Goal: Task Accomplishment & Management: Use online tool/utility

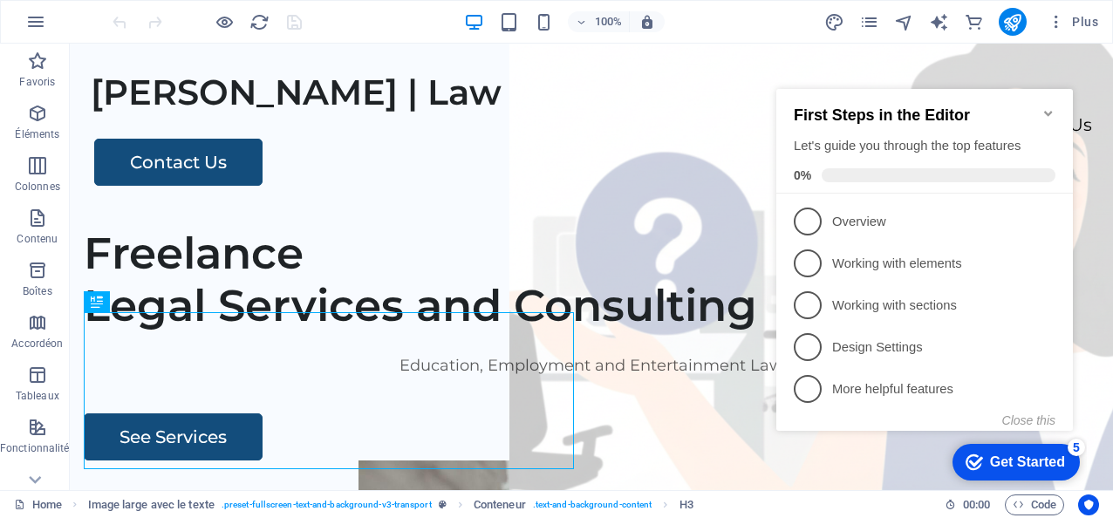
click at [1050, 111] on icon "Minimize checklist" at bounding box center [1048, 113] width 8 height 5
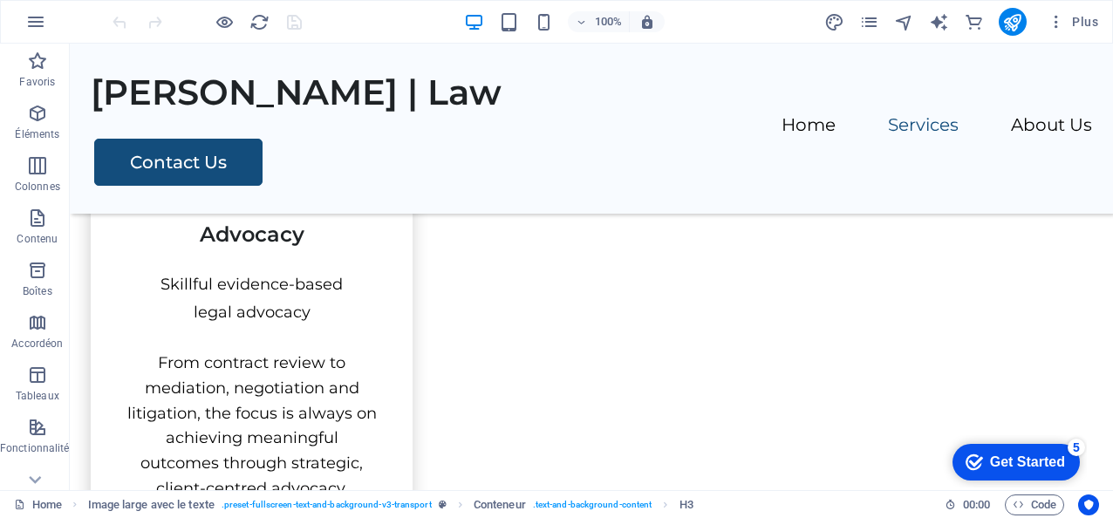
scroll to position [1033, 0]
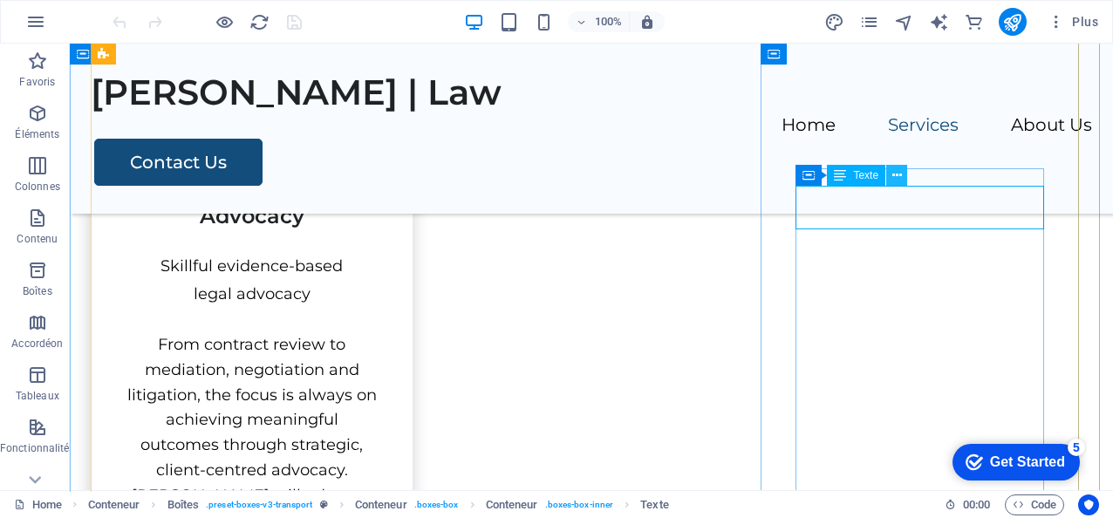
click at [903, 176] on button at bounding box center [896, 175] width 21 height 21
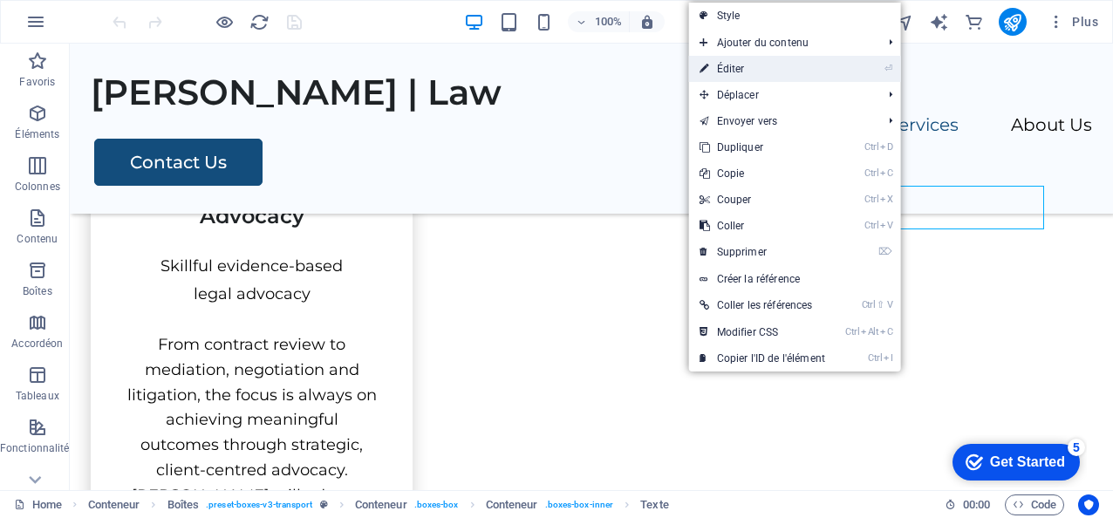
click at [734, 64] on link "⏎ Éditer" at bounding box center [762, 69] width 147 height 26
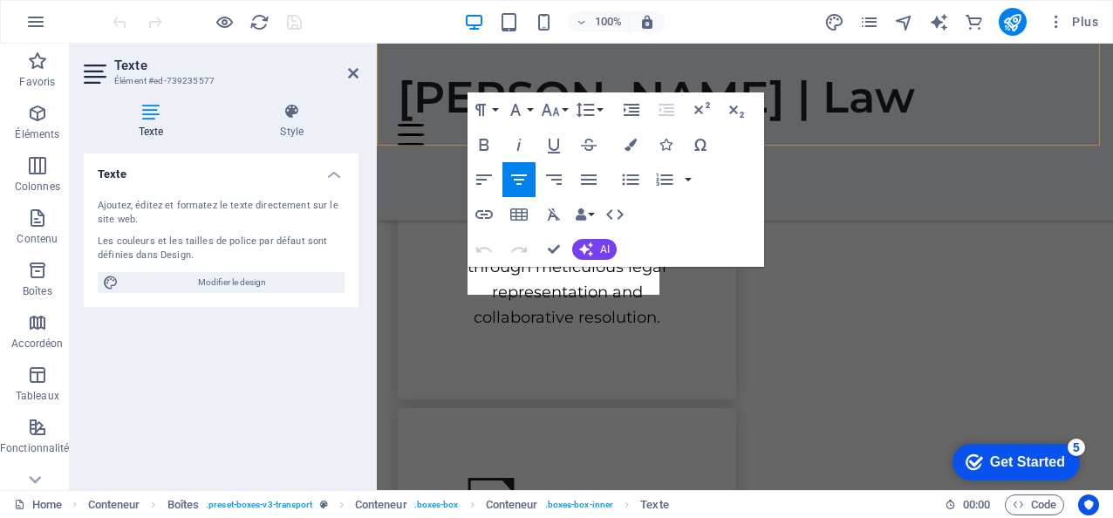
scroll to position [1447, 0]
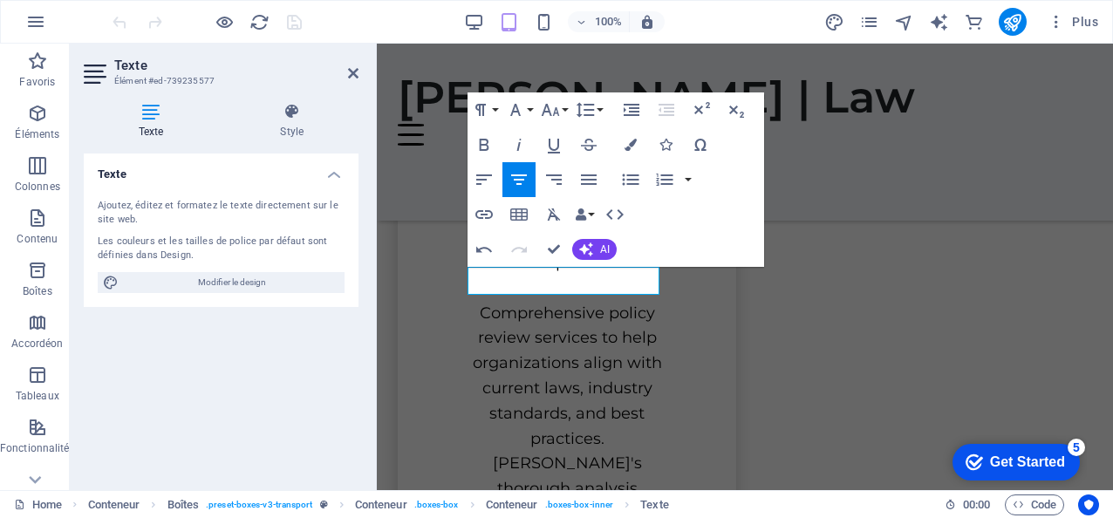
click at [732, 23] on div "100% Plus" at bounding box center [607, 22] width 996 height 28
click at [352, 72] on icon at bounding box center [353, 73] width 10 height 14
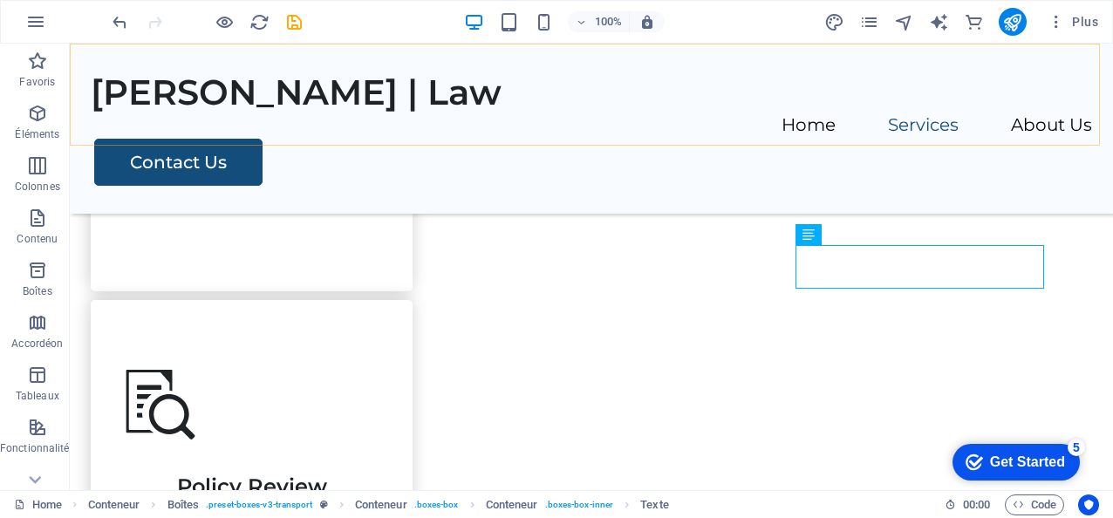
scroll to position [974, 0]
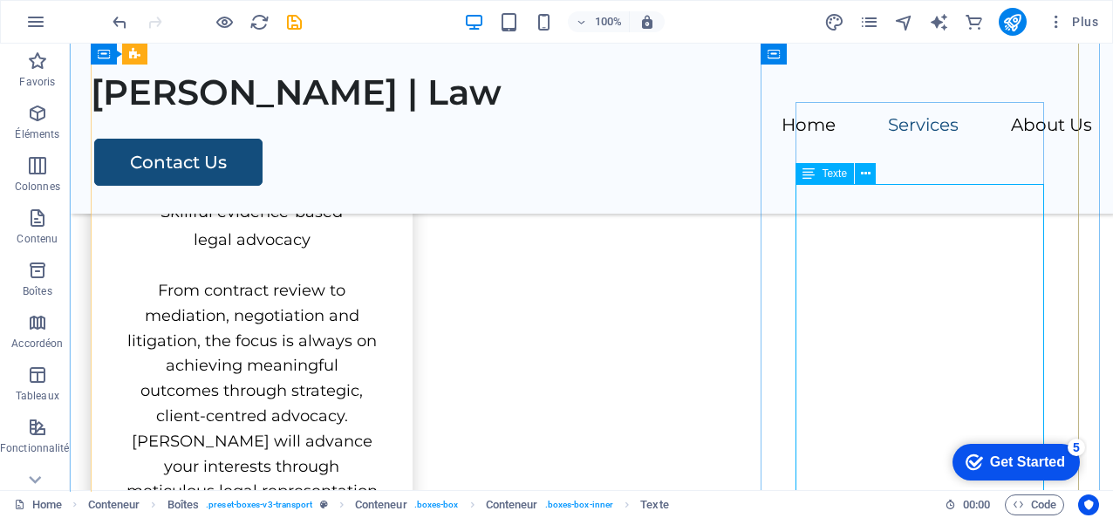
scroll to position [1062, 0]
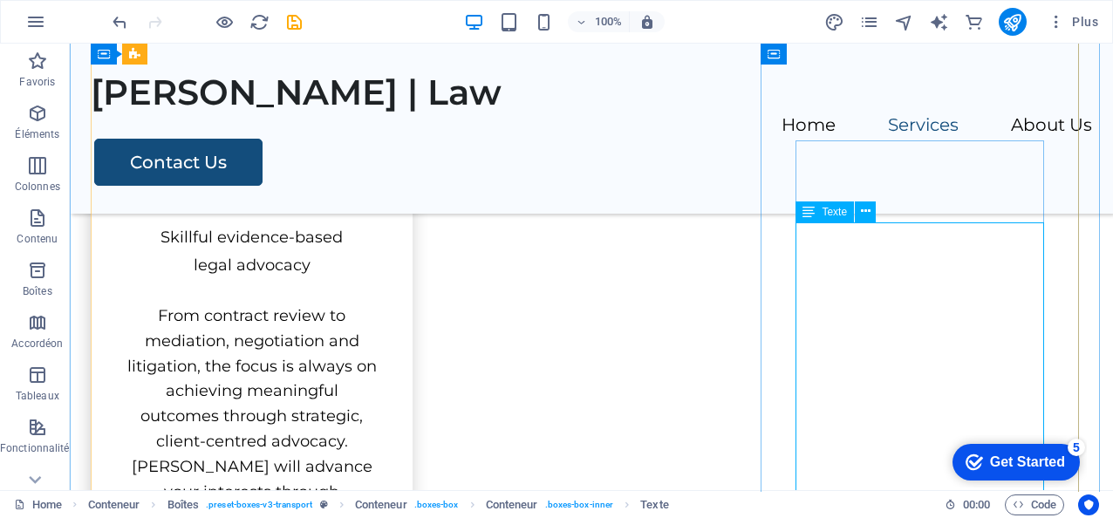
click at [865, 209] on icon at bounding box center [866, 211] width 10 height 18
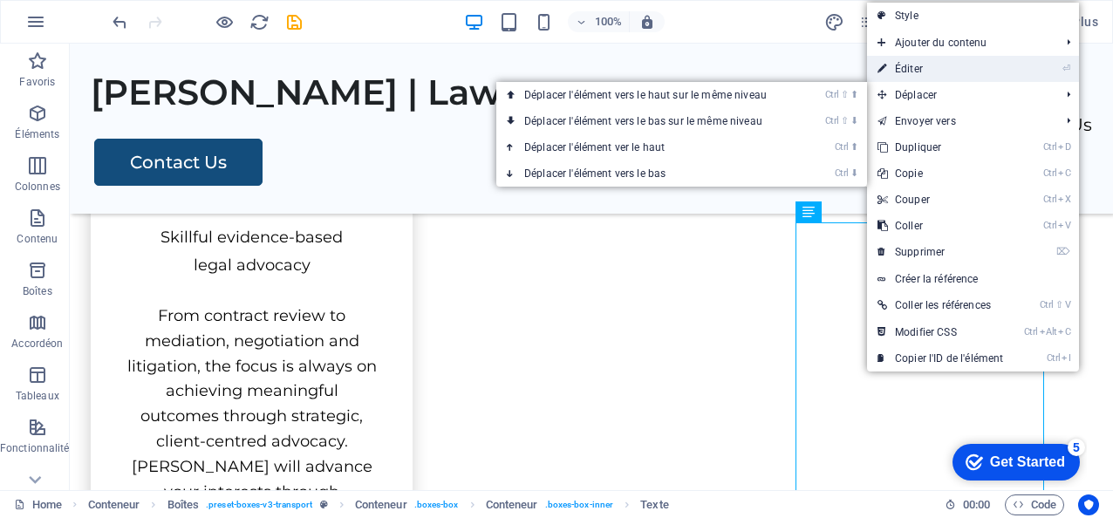
click at [919, 71] on link "⏎ Éditer" at bounding box center [940, 69] width 147 height 26
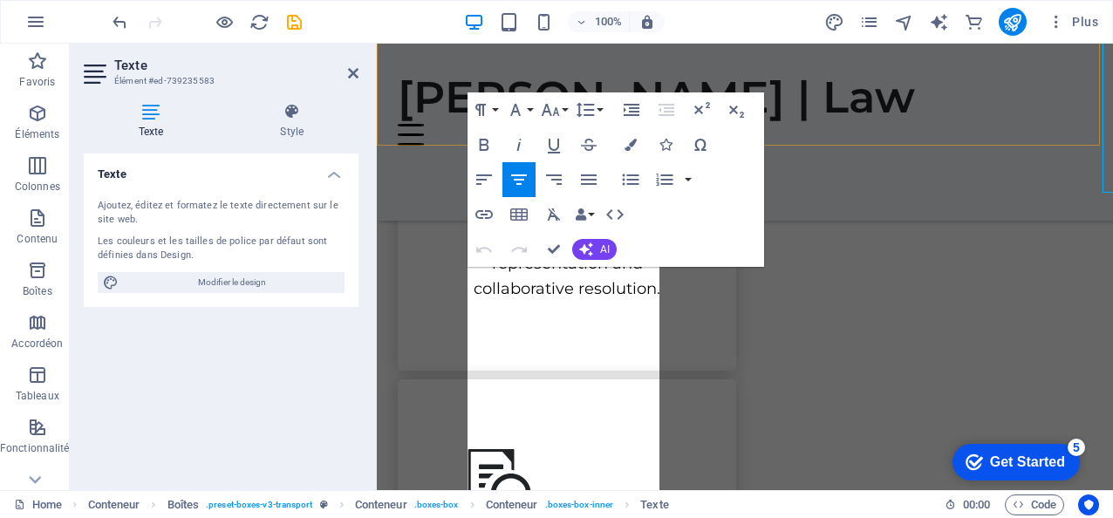
scroll to position [1496, 0]
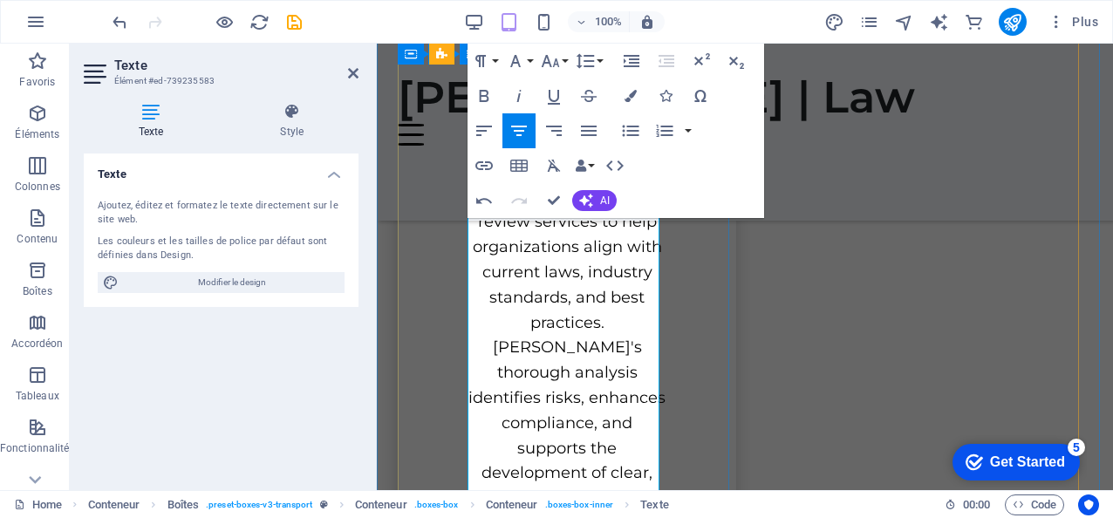
scroll to position [1537, 0]
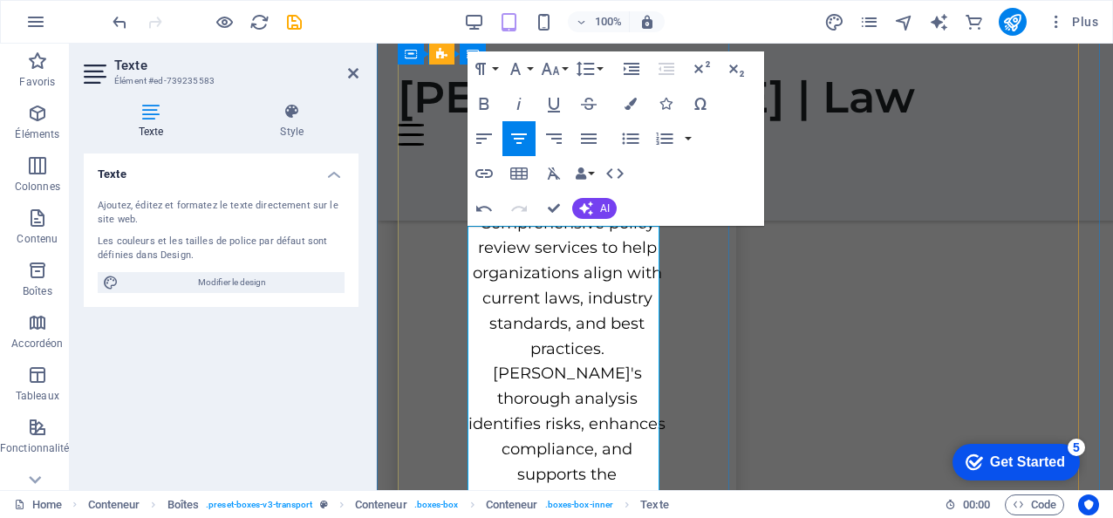
drag, startPoint x: 597, startPoint y: 266, endPoint x: 609, endPoint y: 253, distance: 17.9
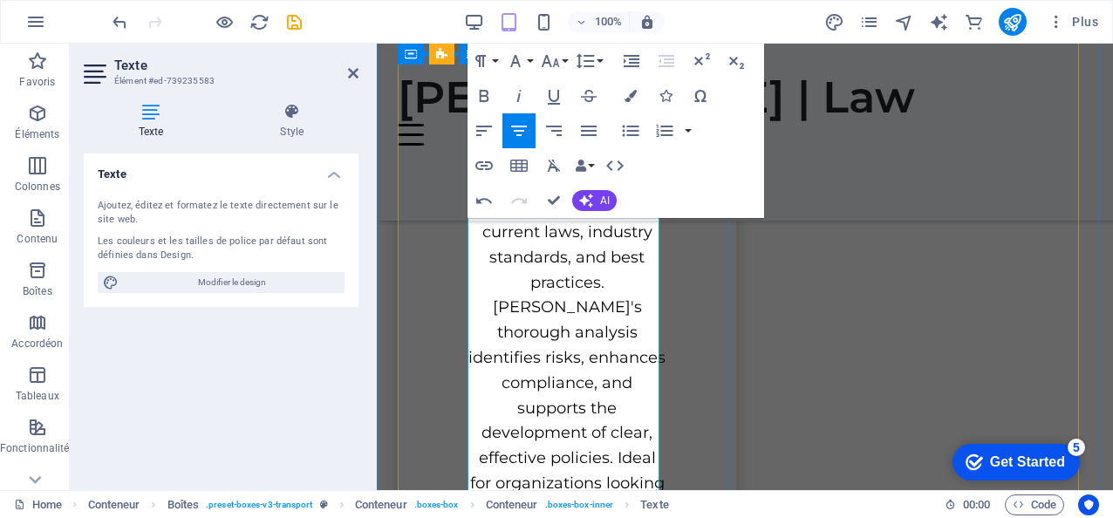
scroll to position [1624, 0]
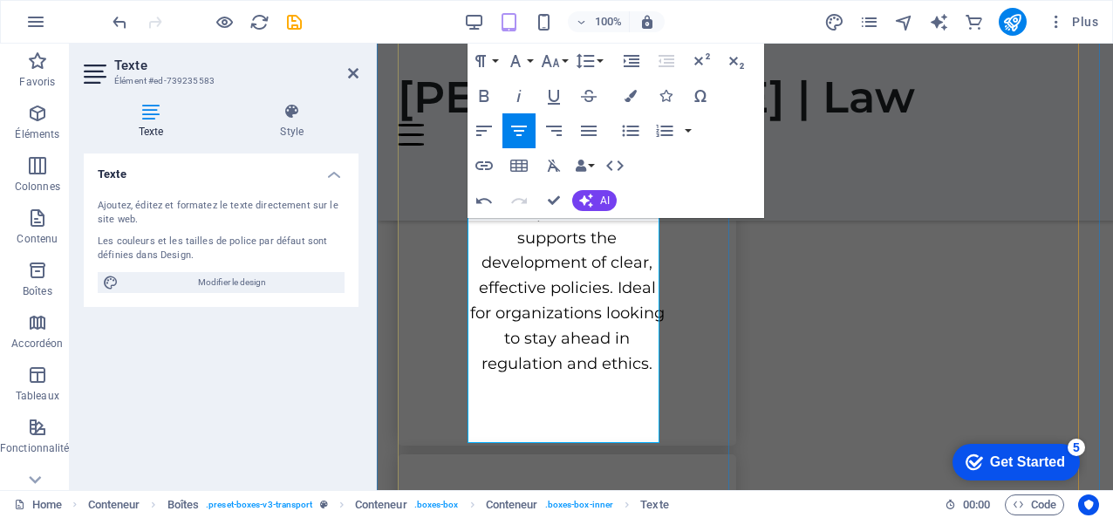
scroll to position [1799, 0]
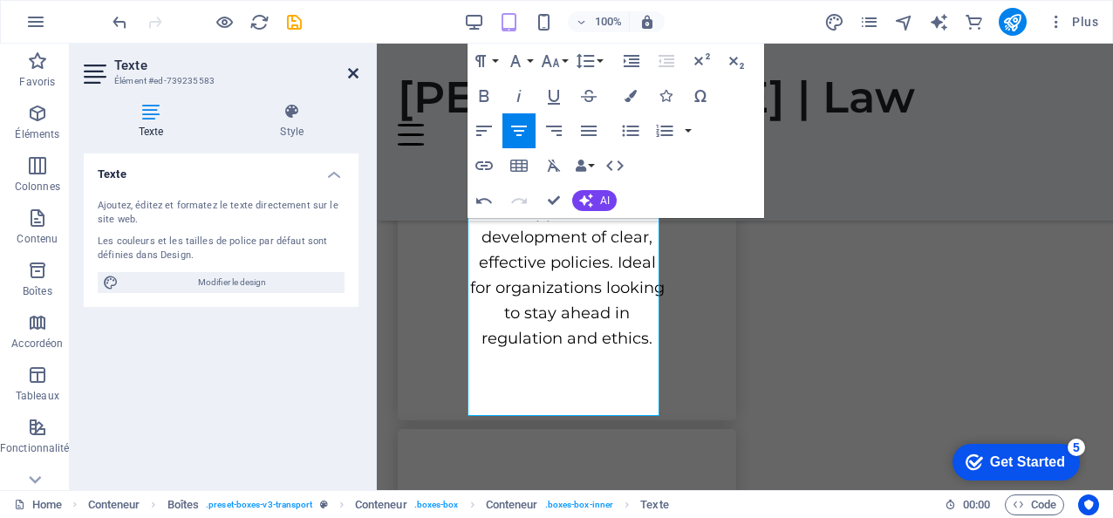
click at [357, 72] on icon at bounding box center [353, 73] width 10 height 14
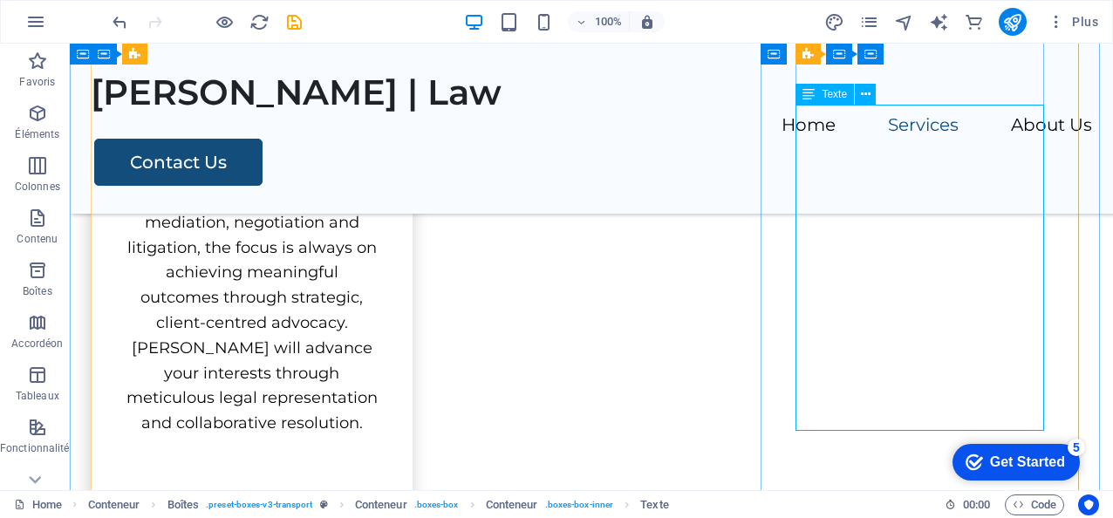
scroll to position [1006, 0]
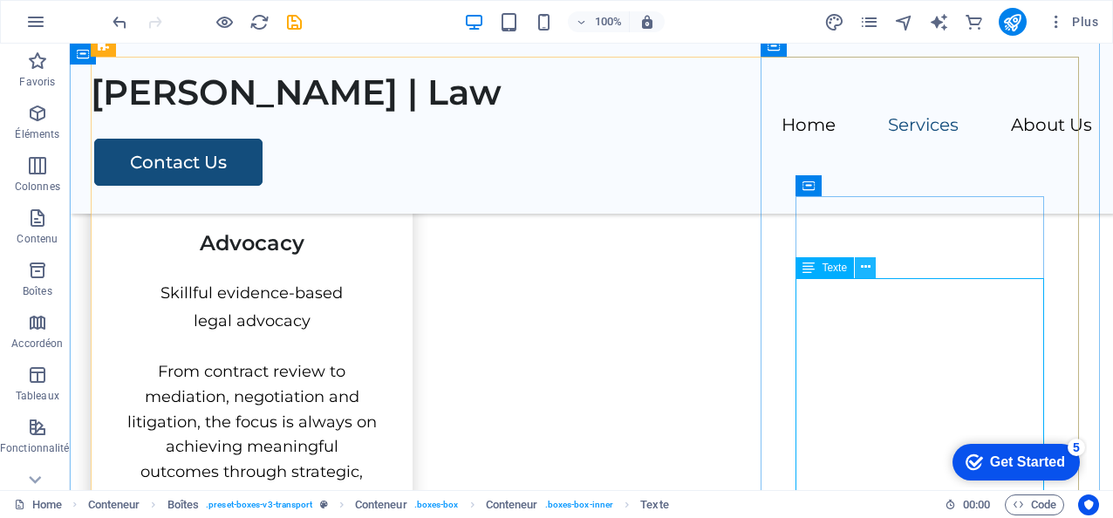
click at [869, 267] on icon at bounding box center [866, 267] width 10 height 18
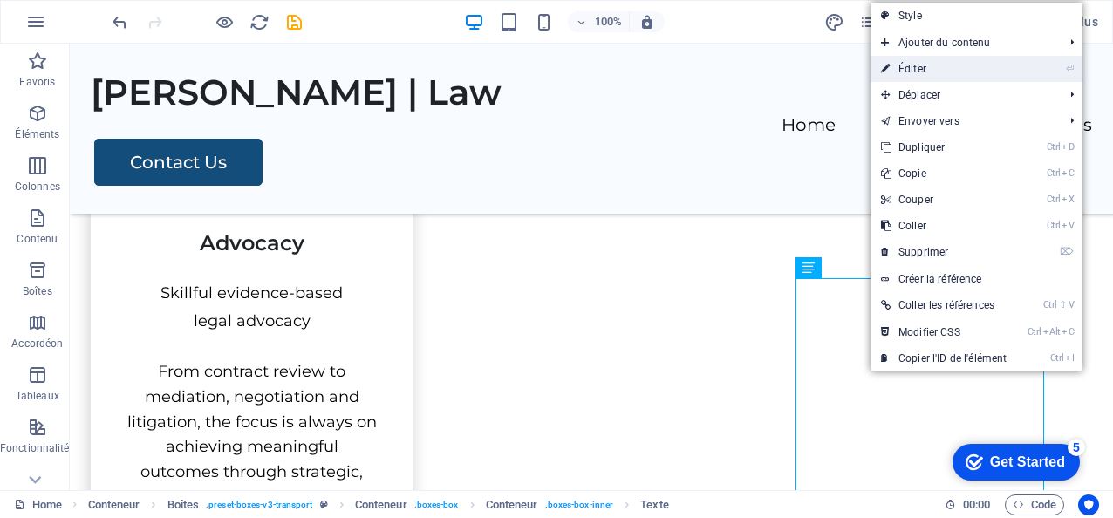
click at [942, 61] on link "⏎ Éditer" at bounding box center [944, 69] width 147 height 26
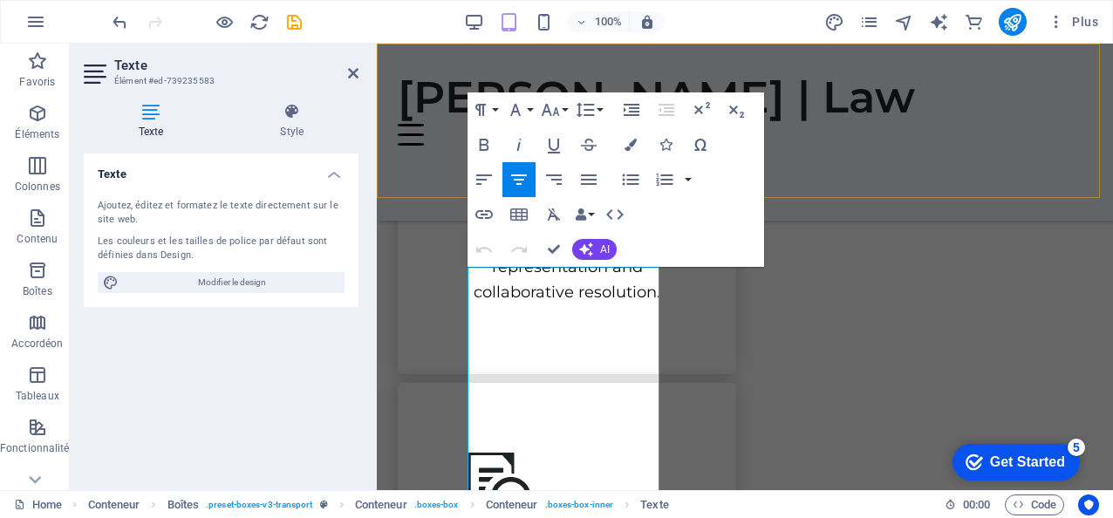
scroll to position [1496, 0]
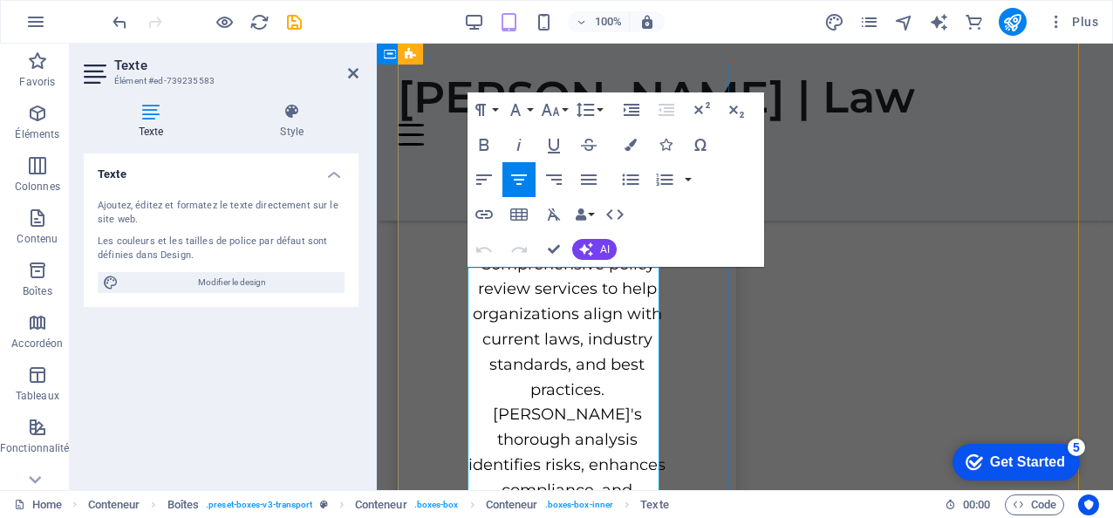
drag, startPoint x: 354, startPoint y: 71, endPoint x: 345, endPoint y: 45, distance: 26.8
click at [354, 71] on icon at bounding box center [353, 73] width 10 height 14
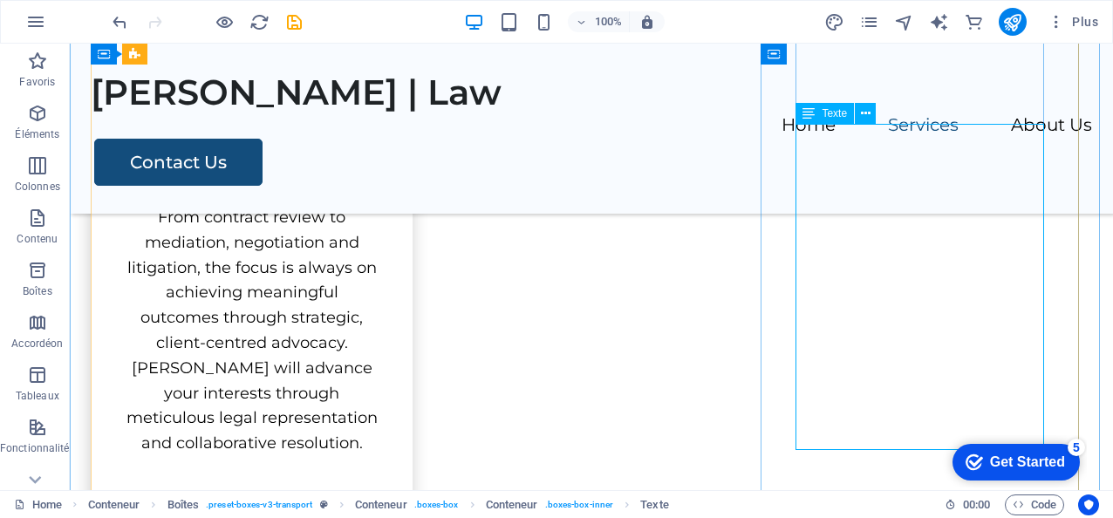
scroll to position [1182, 0]
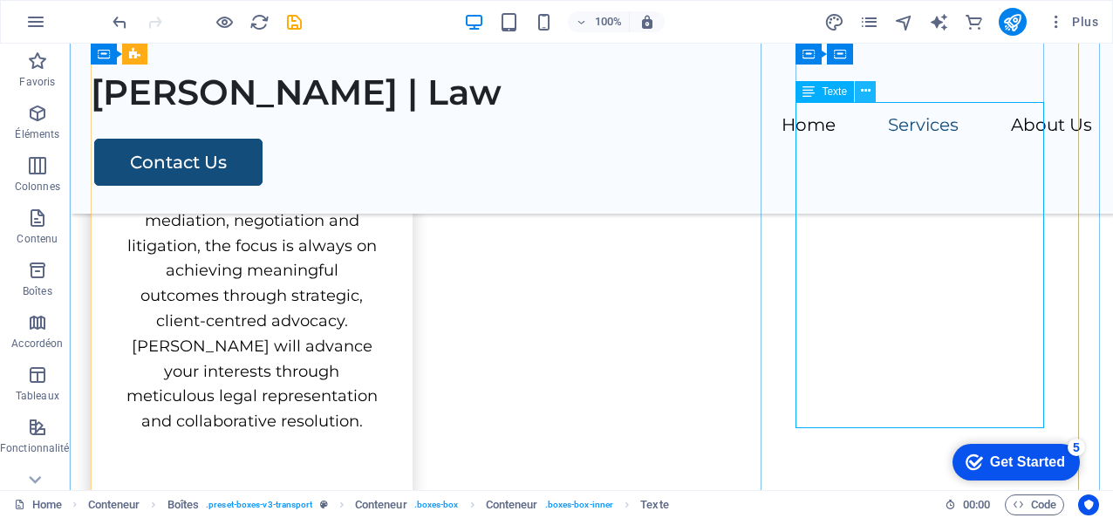
click at [862, 92] on icon at bounding box center [866, 91] width 10 height 18
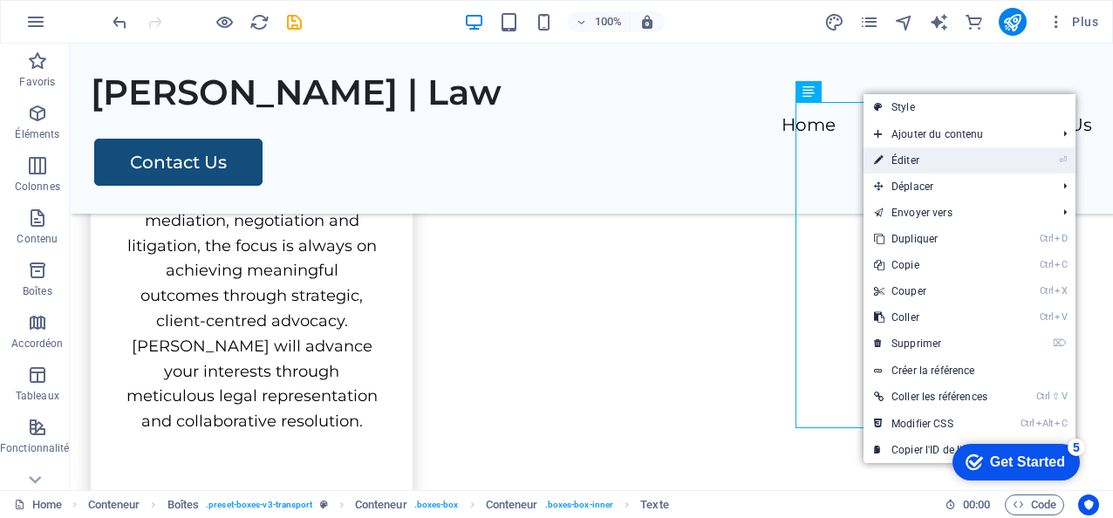
click at [906, 161] on link "⏎ Éditer" at bounding box center [937, 160] width 147 height 26
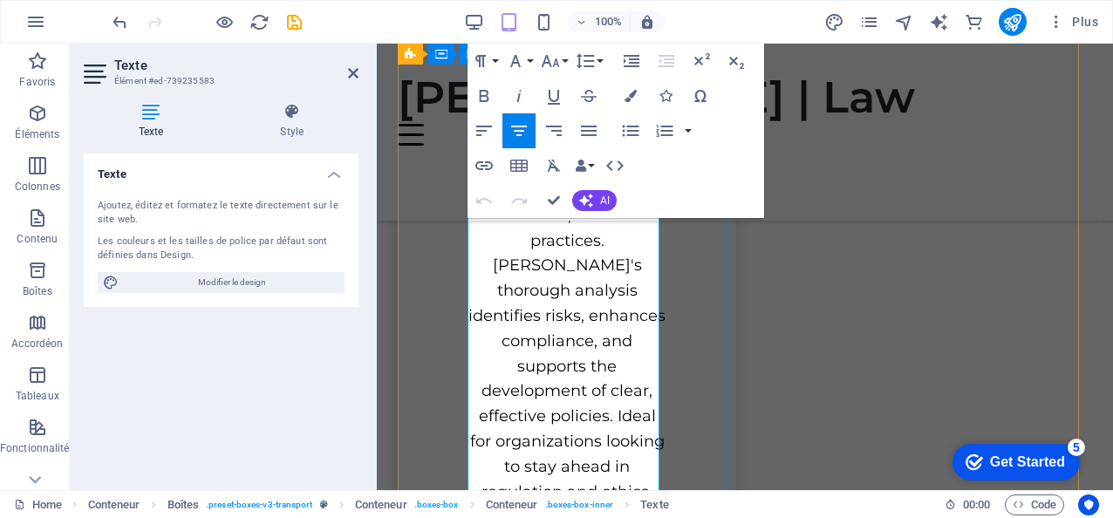
scroll to position [1670, 0]
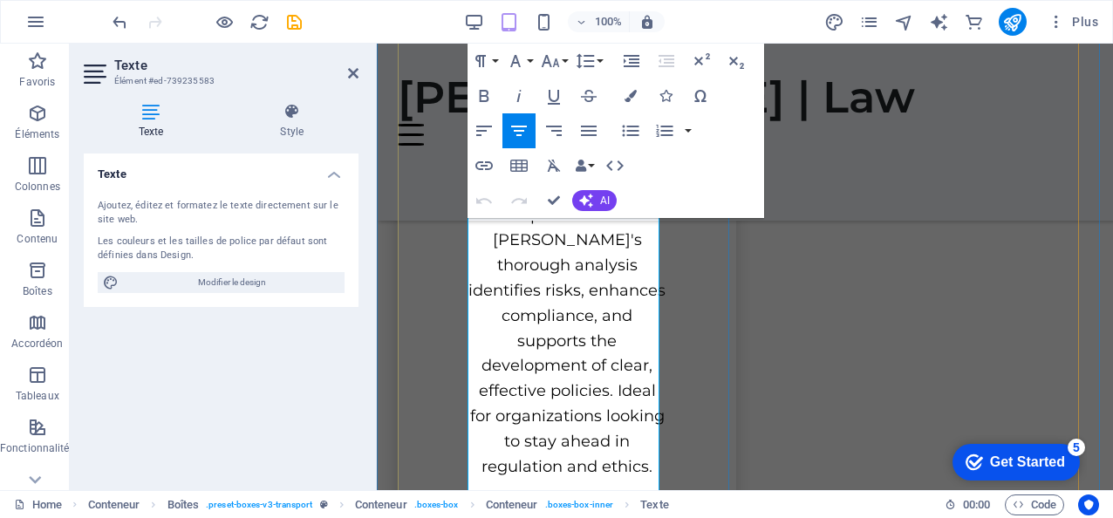
click at [354, 73] on icon at bounding box center [353, 73] width 10 height 14
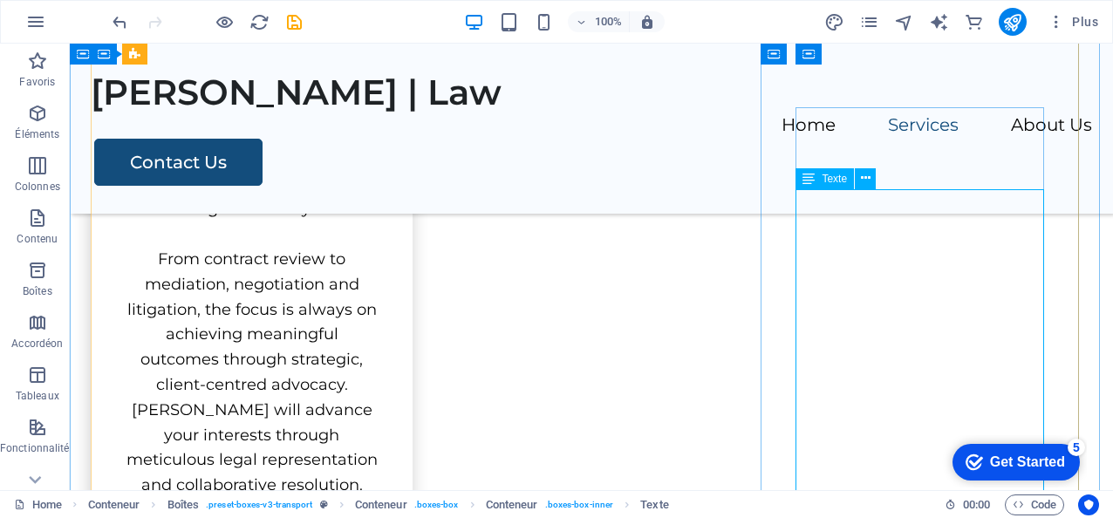
scroll to position [1093, 0]
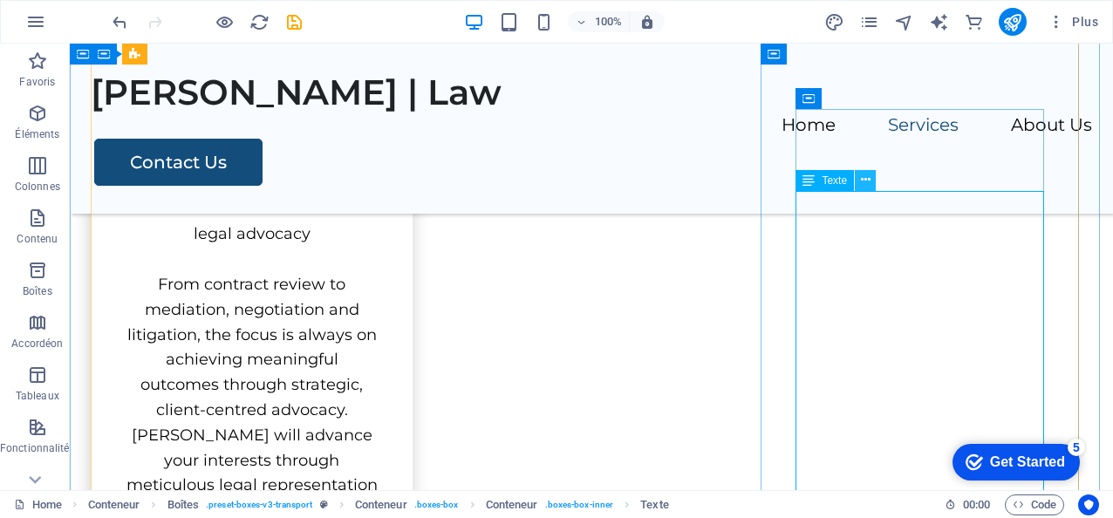
click at [862, 177] on icon at bounding box center [866, 180] width 10 height 18
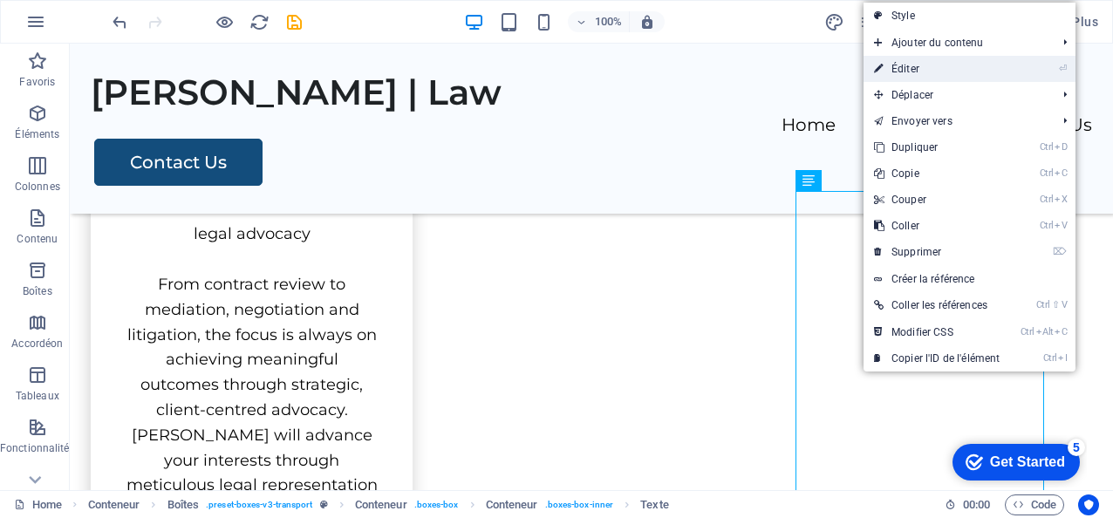
drag, startPoint x: 900, startPoint y: 66, endPoint x: 499, endPoint y: 33, distance: 402.6
click at [900, 66] on link "⏎ Éditer" at bounding box center [937, 69] width 147 height 26
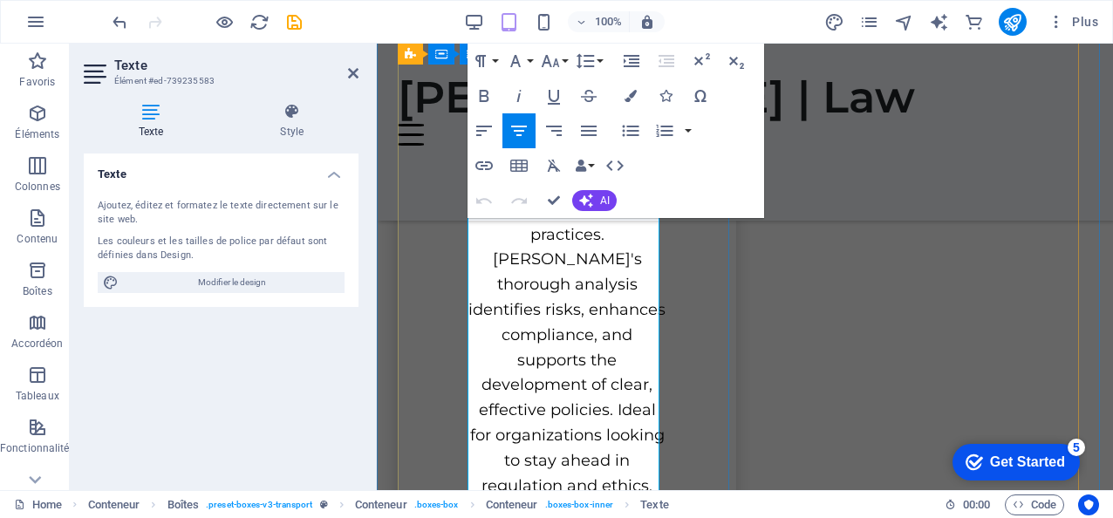
scroll to position [1670, 0]
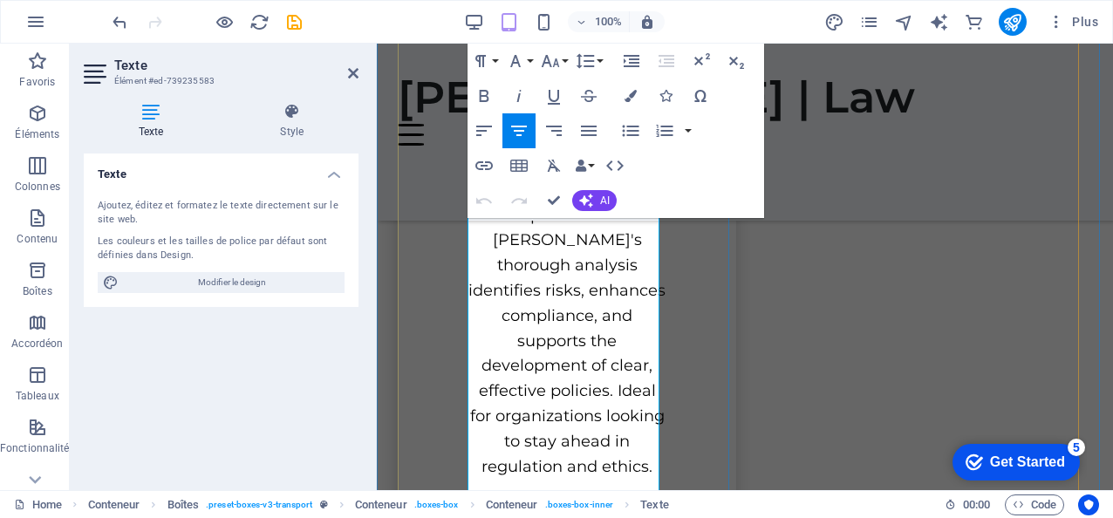
click at [355, 68] on icon at bounding box center [353, 73] width 10 height 14
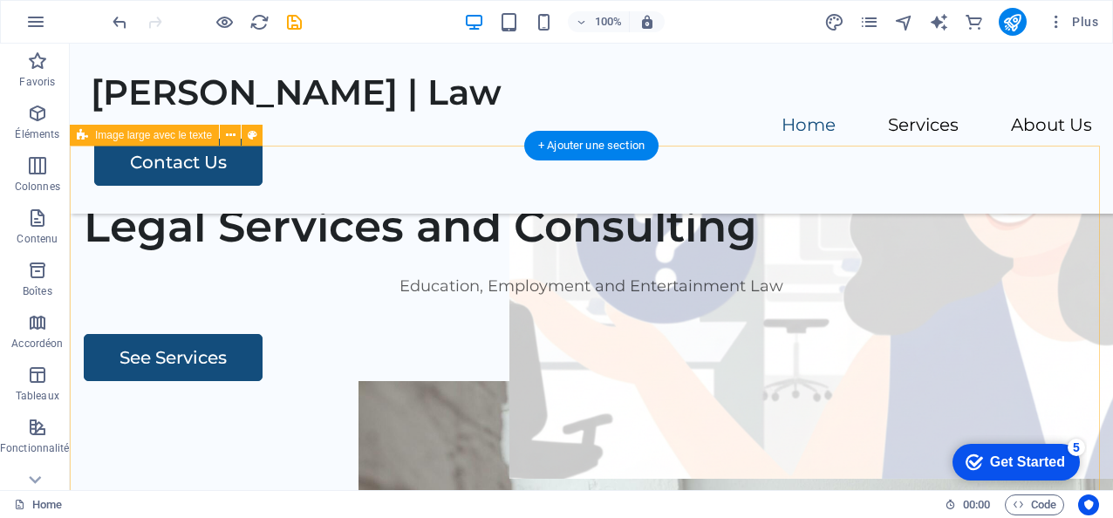
scroll to position [0, 0]
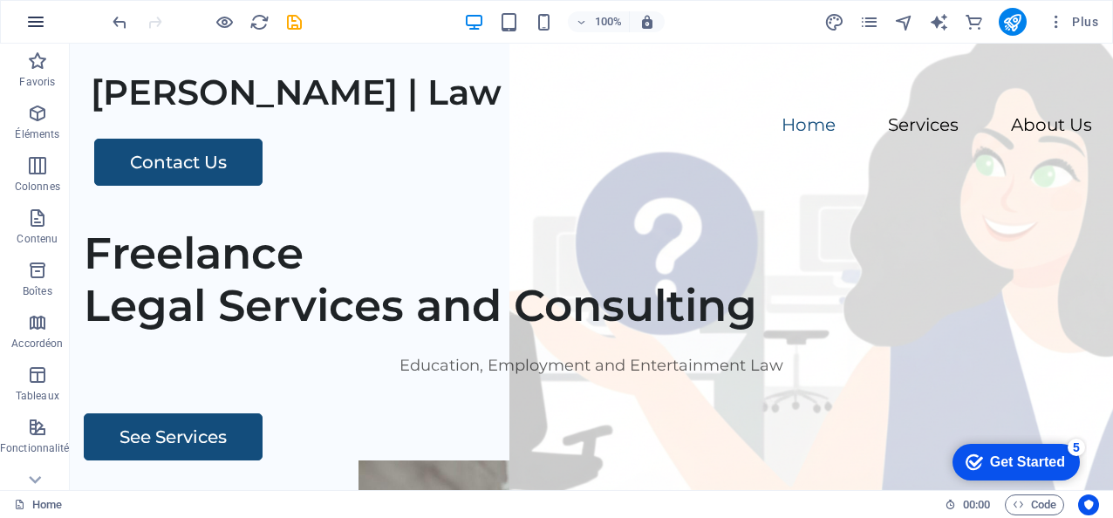
click at [40, 17] on icon "button" at bounding box center [35, 21] width 21 height 21
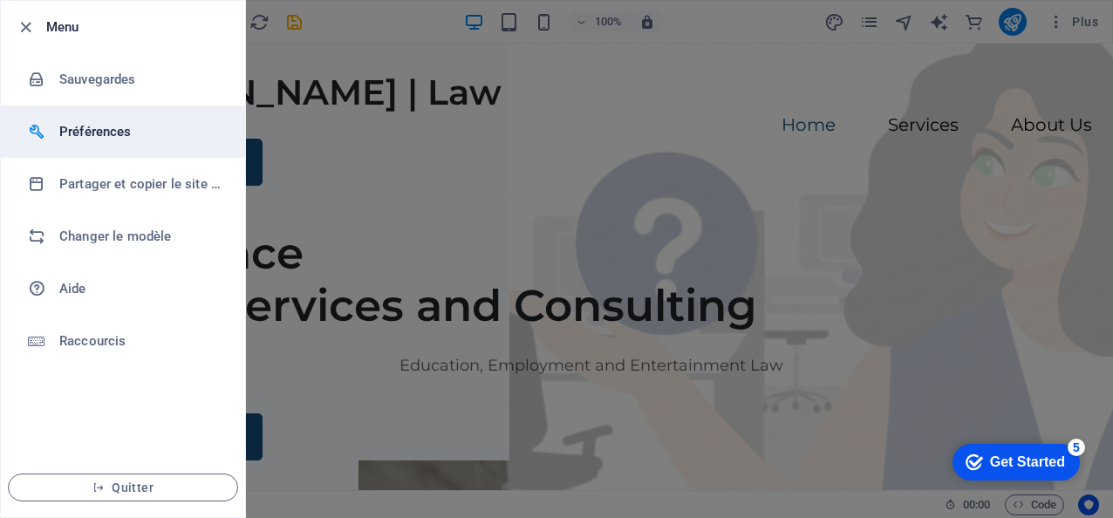
drag, startPoint x: 20, startPoint y: 26, endPoint x: 17, endPoint y: 105, distance: 78.6
click at [17, 105] on ul "Menu Sauvegardes Préférences Partager et copier le site web Changer le modèle A…" at bounding box center [123, 259] width 244 height 516
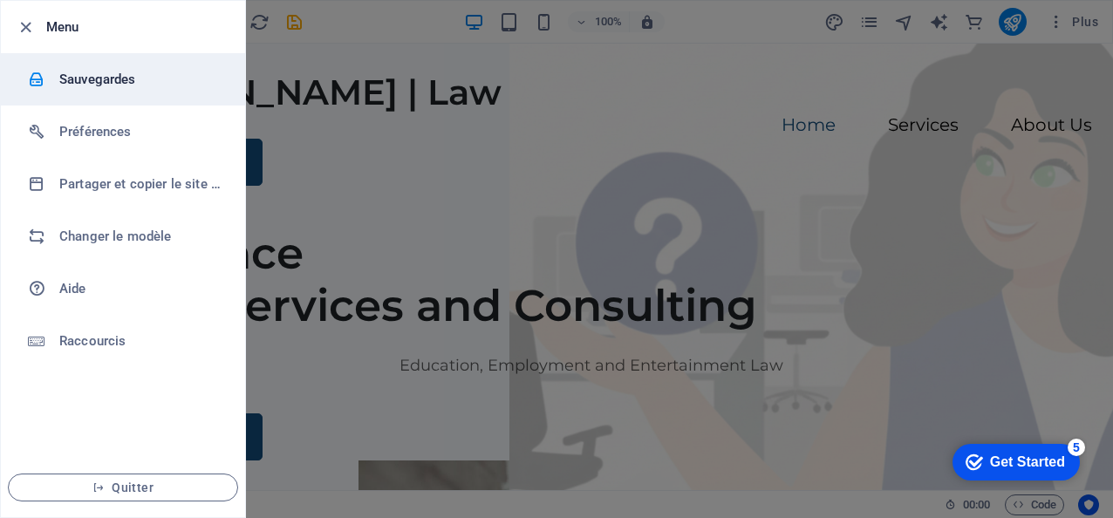
click at [65, 69] on h6 "Sauvegardes" at bounding box center [139, 79] width 161 height 21
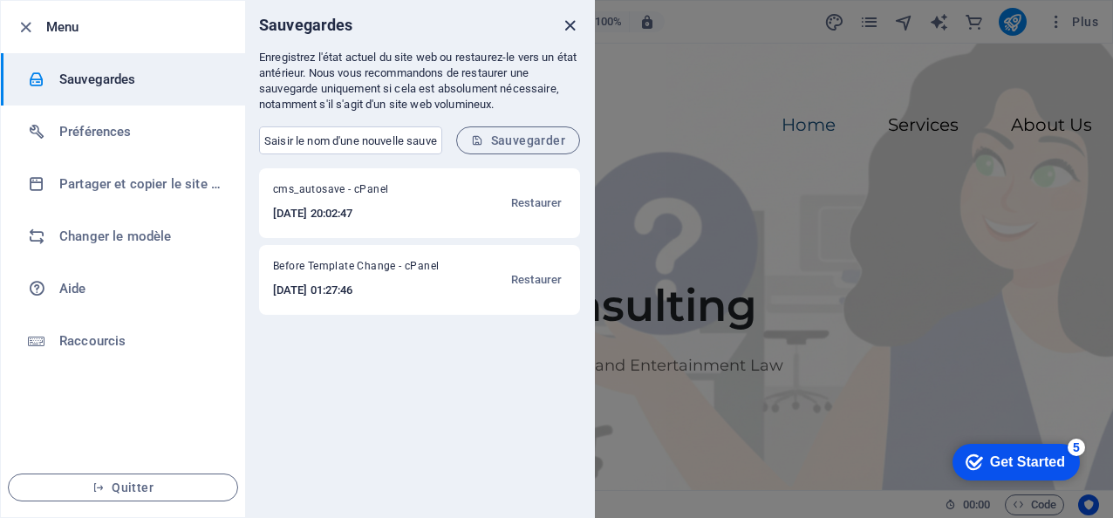
click at [575, 21] on icon "close" at bounding box center [570, 26] width 20 height 20
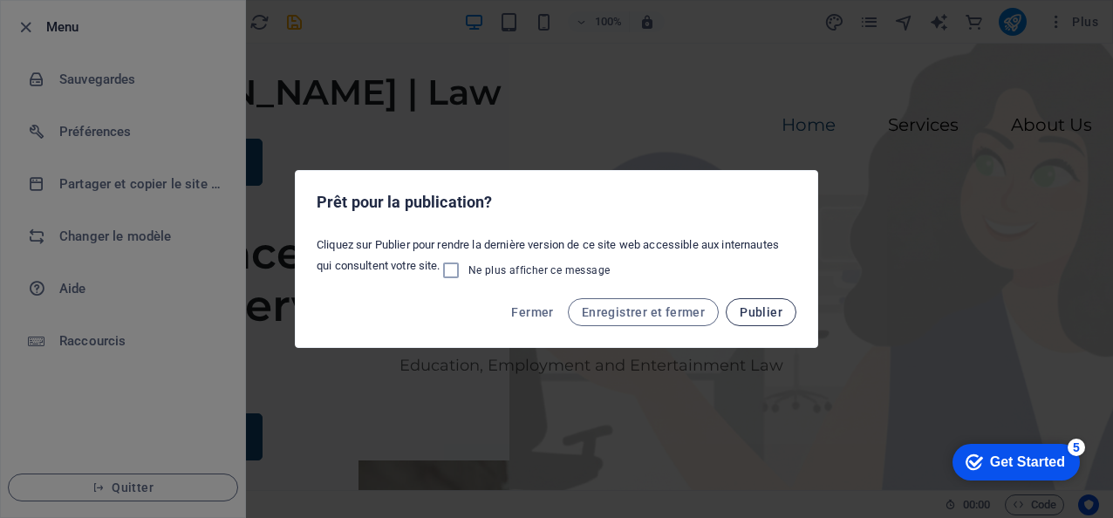
click at [760, 318] on span "Publier" at bounding box center [761, 312] width 43 height 14
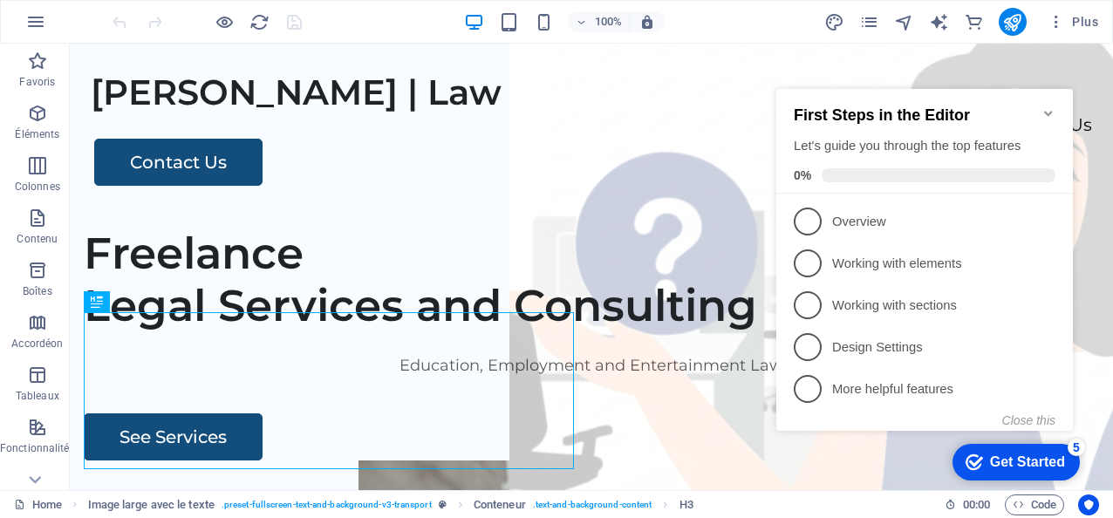
click at [1048, 111] on icon "Minimize checklist" at bounding box center [1048, 113] width 8 height 5
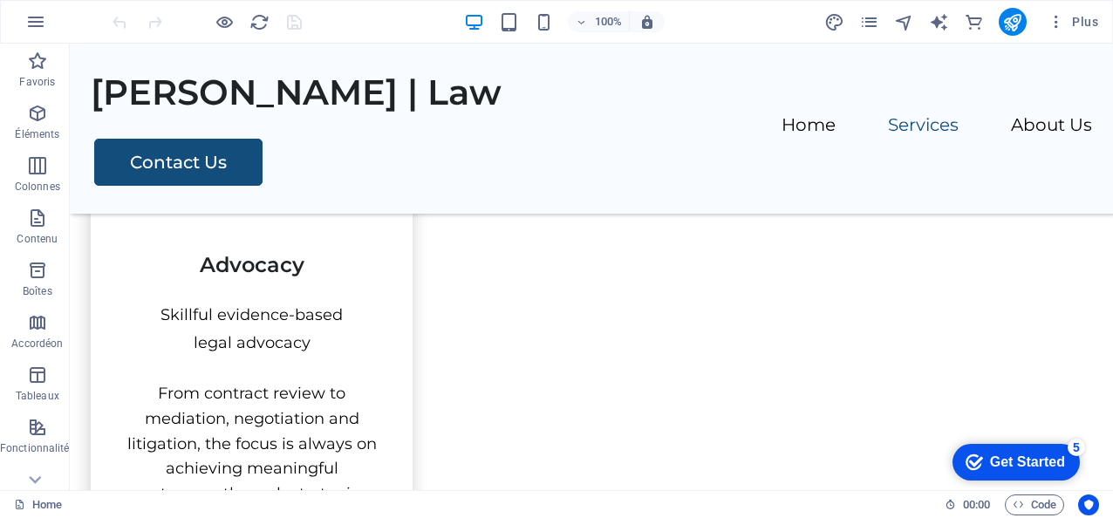
scroll to position [1040, 0]
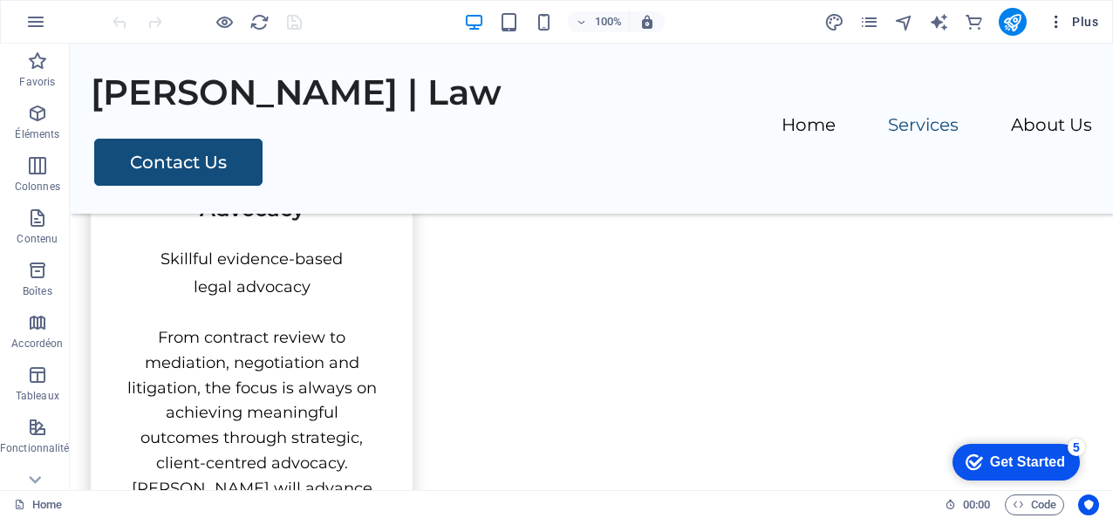
click at [1059, 23] on icon "button" at bounding box center [1056, 21] width 17 height 17
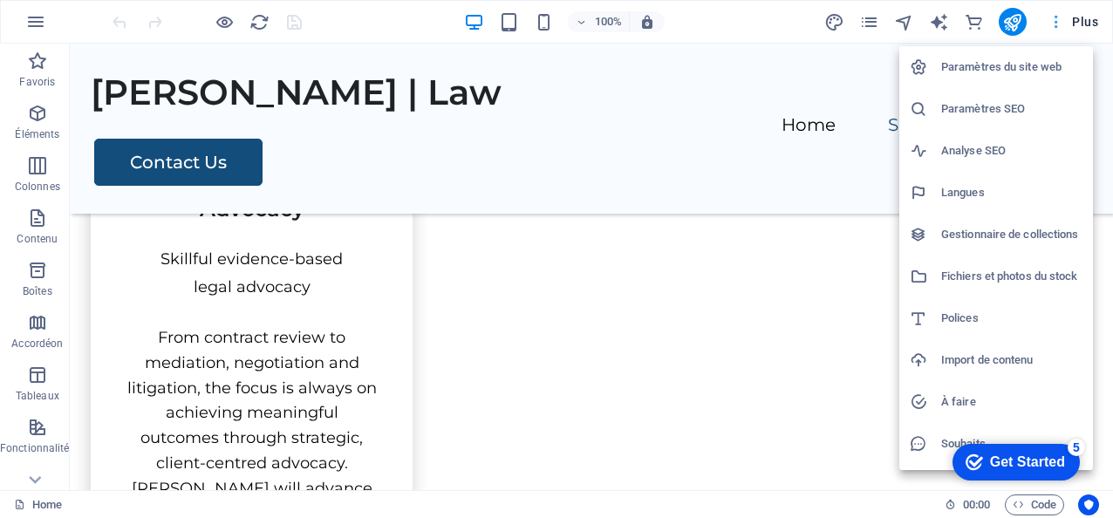
click at [1059, 23] on div at bounding box center [556, 259] width 1113 height 518
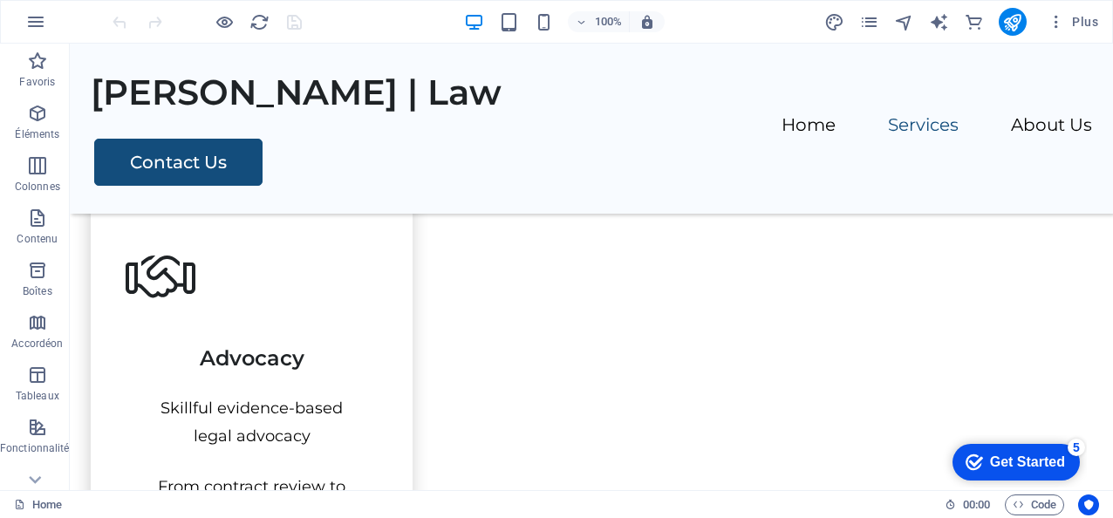
scroll to position [959, 0]
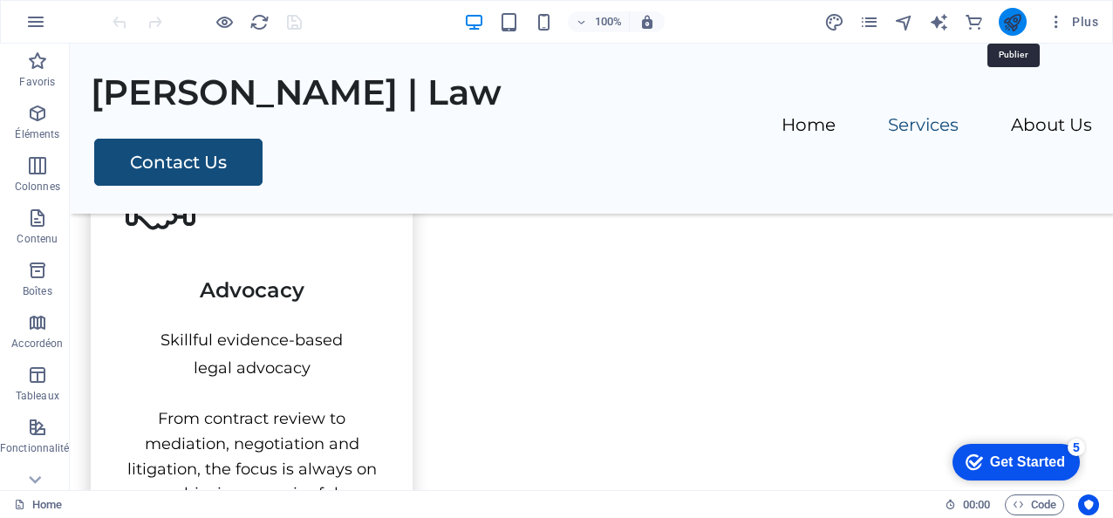
click at [1011, 20] on icon "publish" at bounding box center [1012, 22] width 20 height 20
